Goal: Information Seeking & Learning: Find specific fact

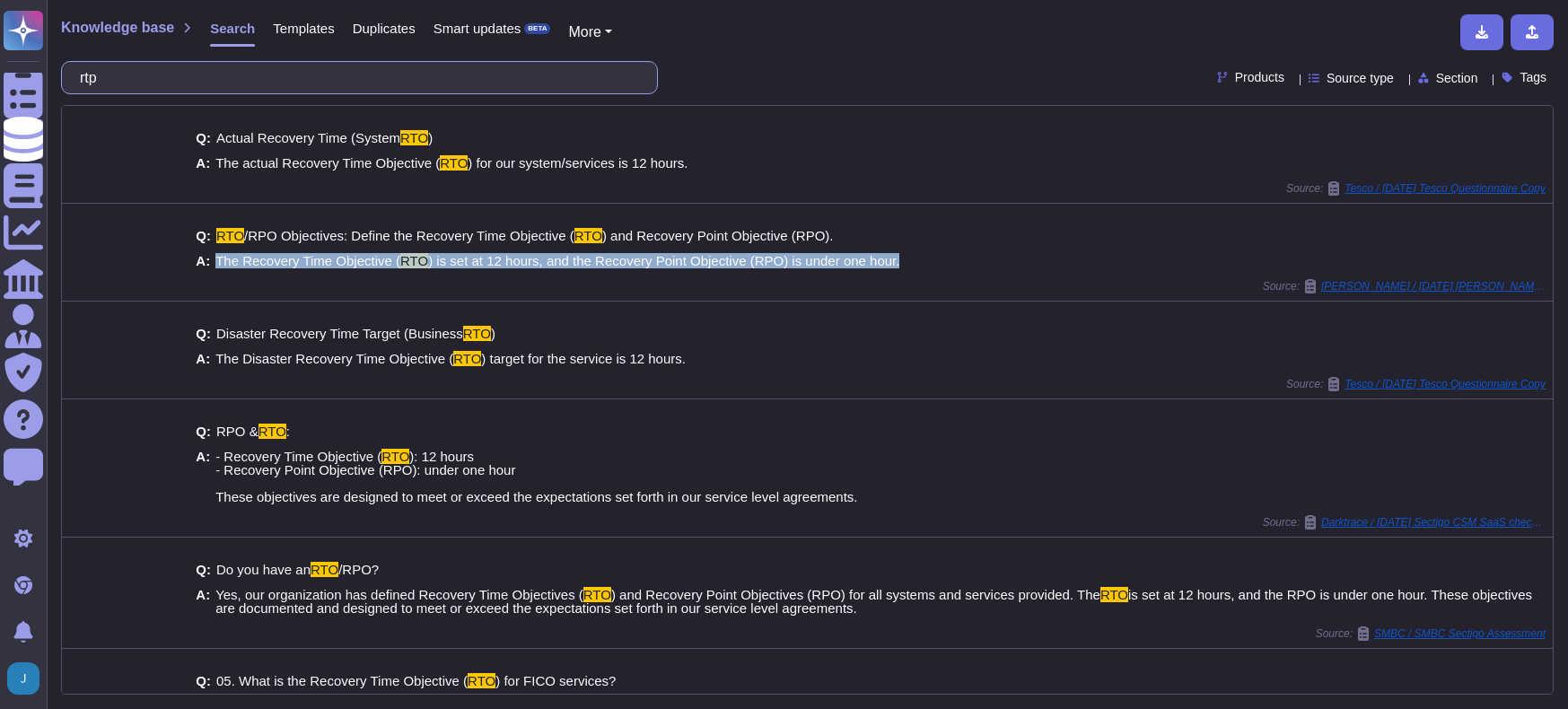
click at [442, 69] on input "rtp" at bounding box center [355, 77] width 569 height 31
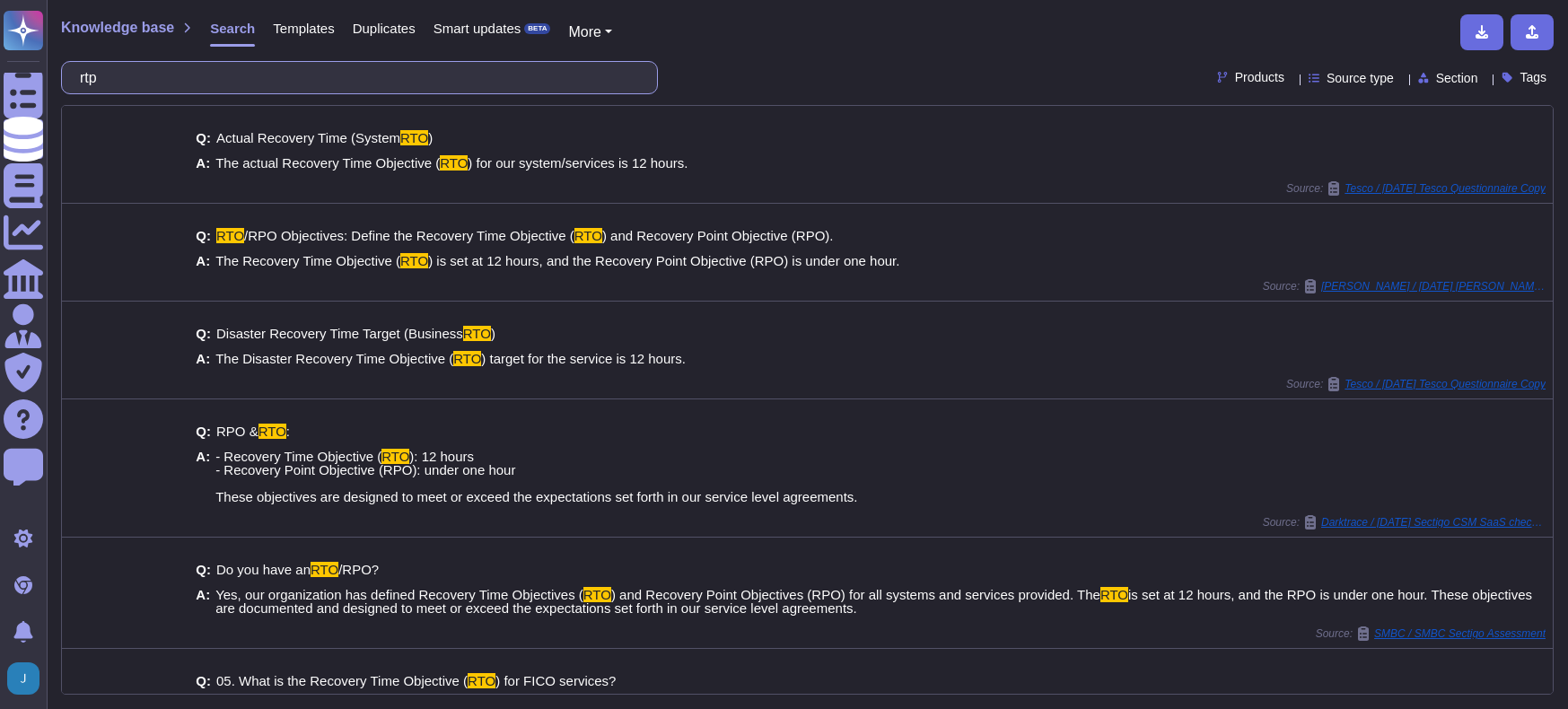
click at [442, 69] on input "rtp" at bounding box center [355, 77] width 569 height 31
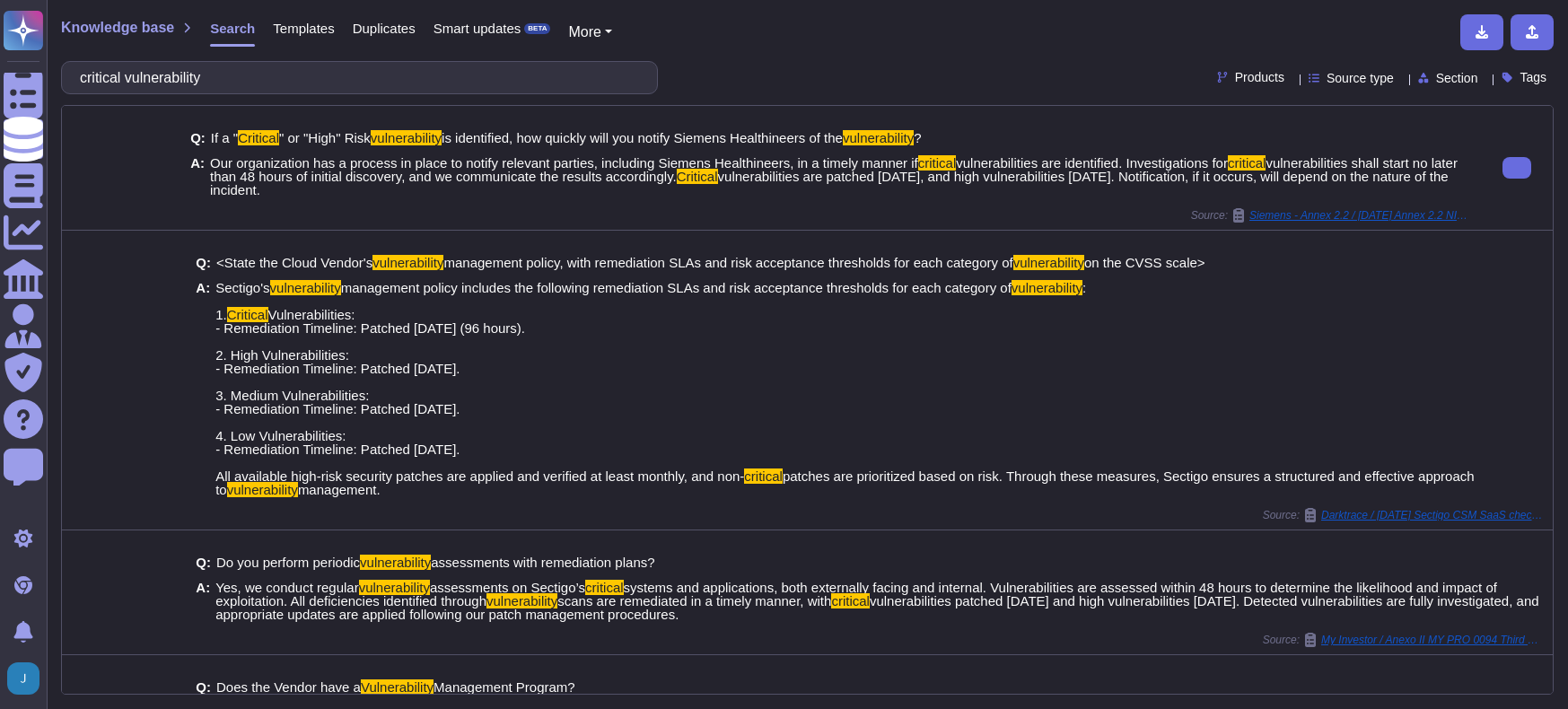
type input "critical vulnerability"
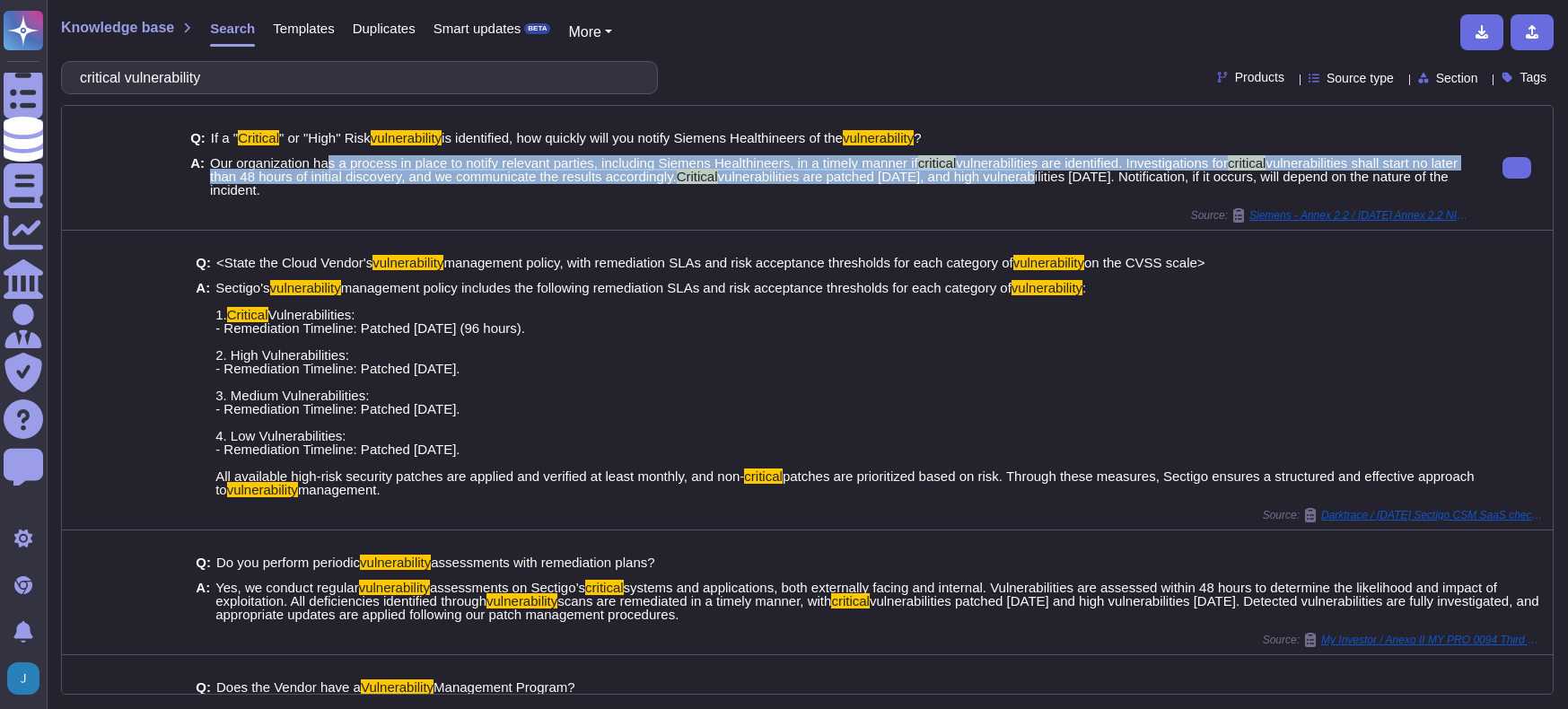
drag, startPoint x: 329, startPoint y: 159, endPoint x: 1053, endPoint y: 170, distance: 724.1
click at [1053, 170] on span "Our organization has a process in place to notify relevant parties, including S…" at bounding box center [842, 176] width 1264 height 40
drag, startPoint x: 1053, startPoint y: 170, endPoint x: 1038, endPoint y: 180, distance: 18.0
click at [1038, 180] on span "vulnerabilities are patched within four days, and high vulnerabilities within 3…" at bounding box center [829, 183] width 1238 height 29
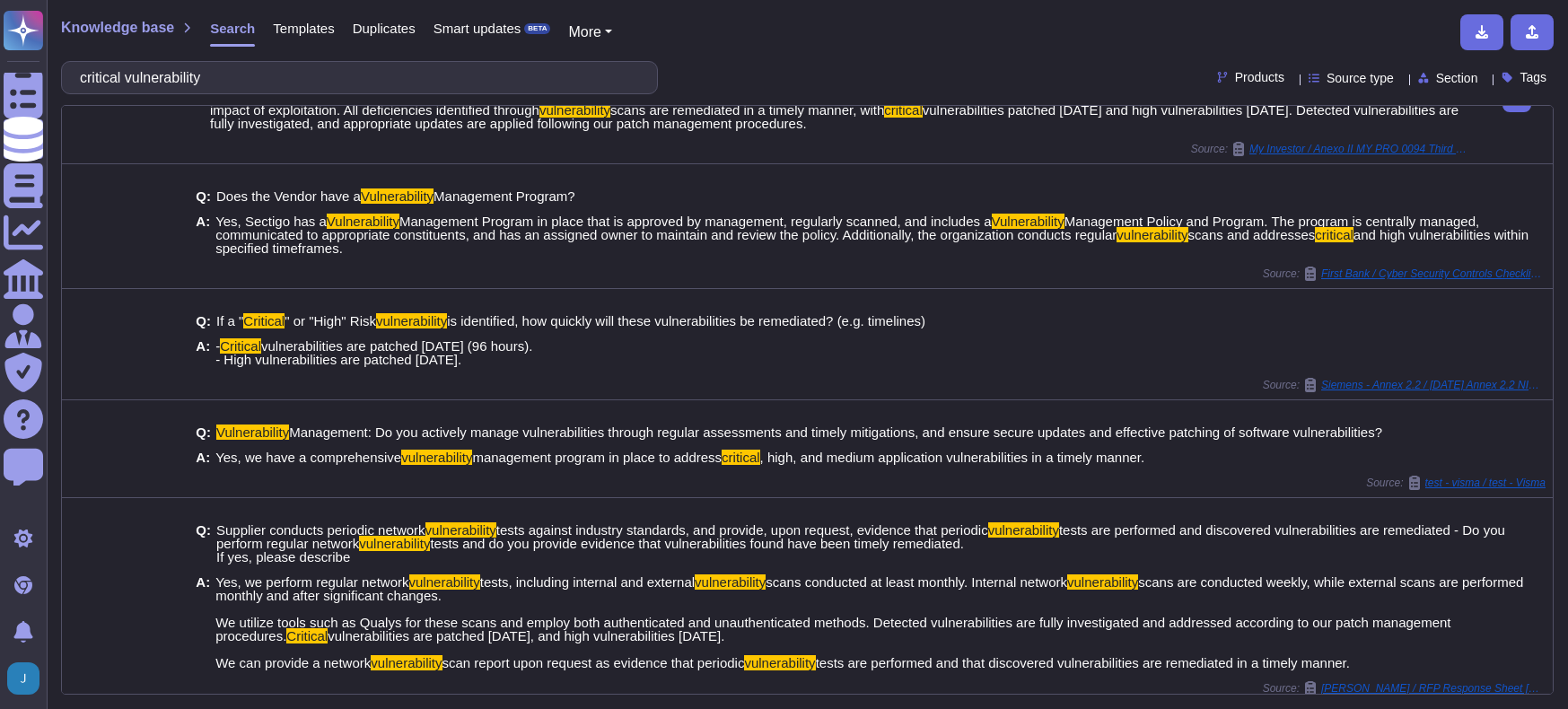
scroll to position [501, 0]
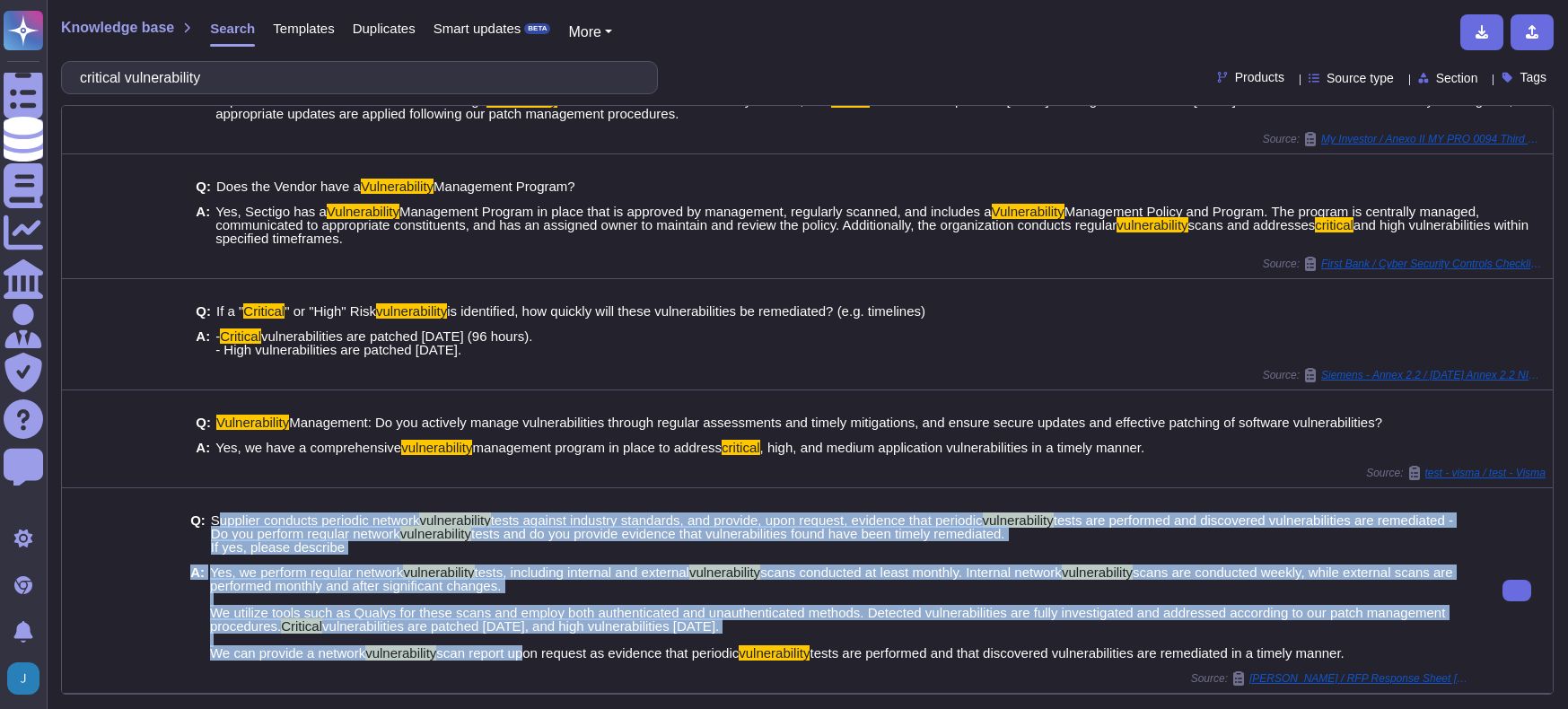
drag, startPoint x: 523, startPoint y: 658, endPoint x: 215, endPoint y: 518, distance: 338.3
click at [215, 518] on div "Q: Supplier conducts periodic network vulnerability tests against industry stan…" at bounding box center [832, 587] width 1284 height 169
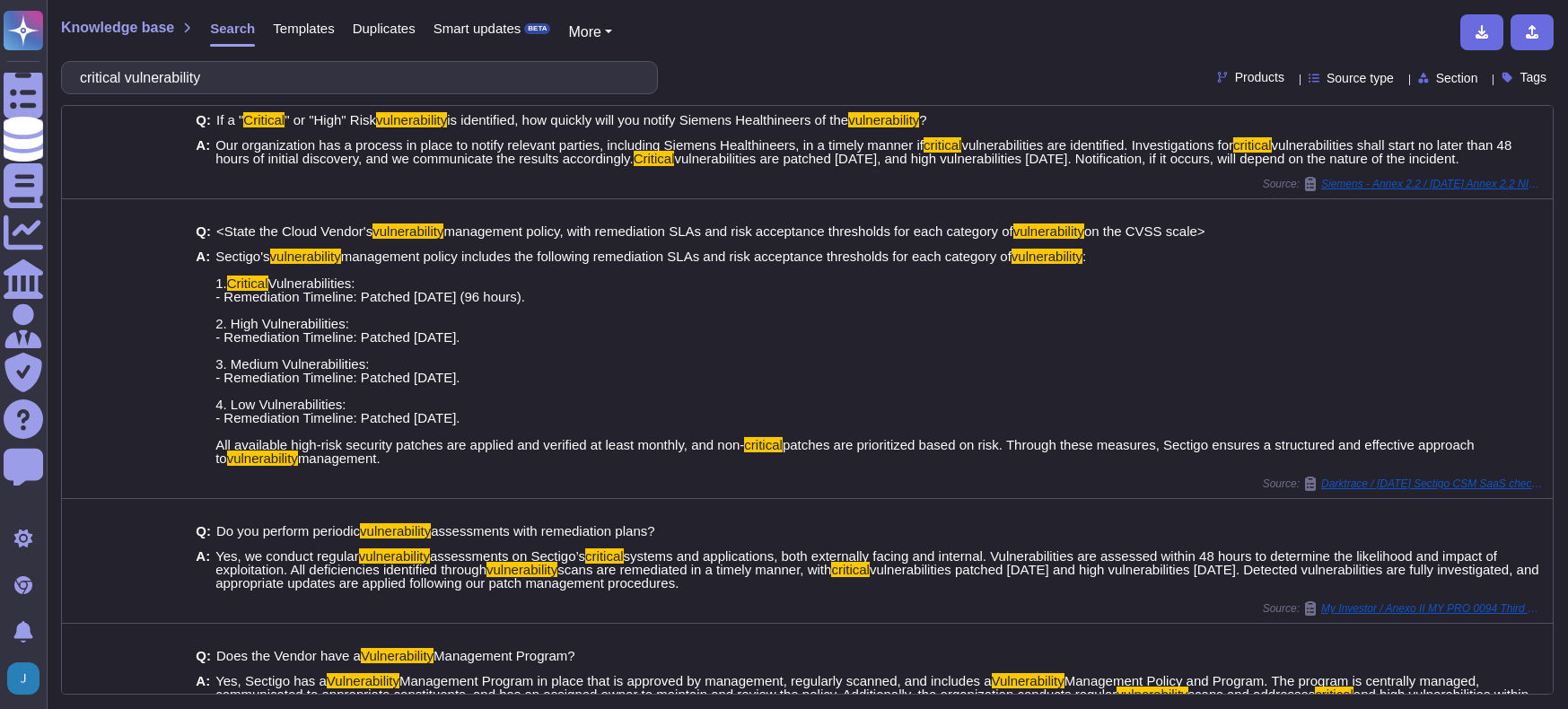
scroll to position [0, 0]
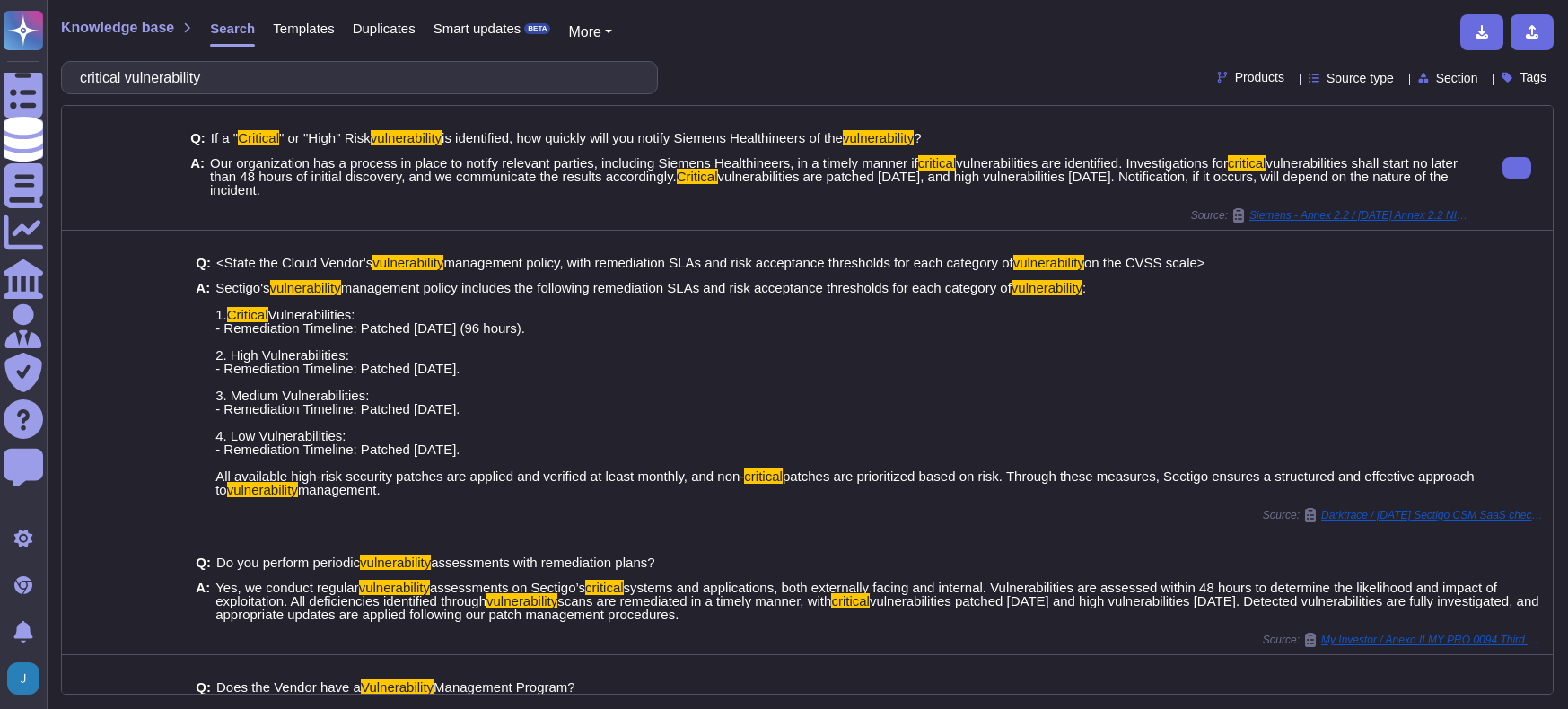
click at [461, 156] on span "Our organization has a process in place to notify relevant parties, including S…" at bounding box center [564, 162] width 708 height 15
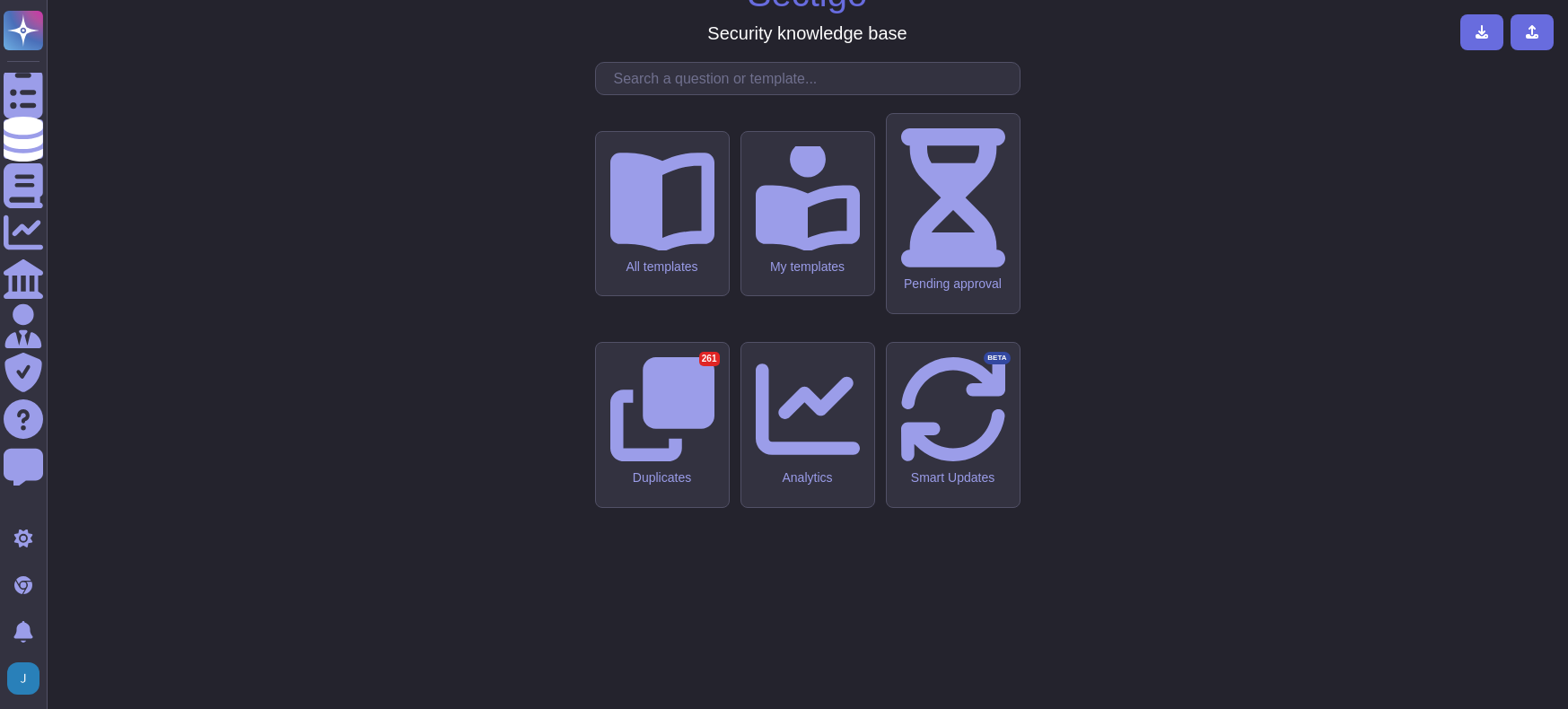
click at [1325, 198] on div "Sectigo Security knowledge base All templates My templates Pending approval Dup…" at bounding box center [807, 354] width 1492 height 681
